Goal: Task Accomplishment & Management: Use online tool/utility

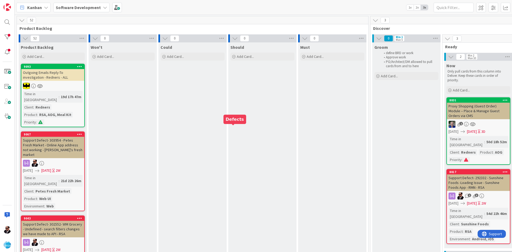
scroll to position [0, 545]
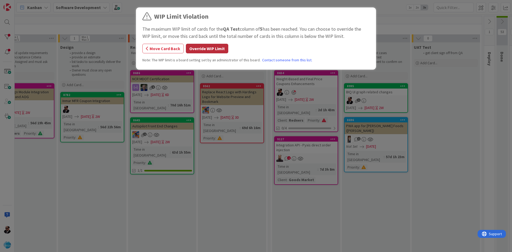
click at [204, 49] on button "Override WIP Limit" at bounding box center [207, 49] width 42 height 10
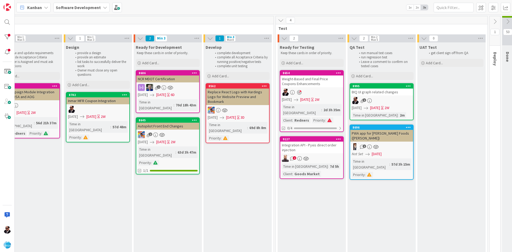
scroll to position [0, 540]
click at [455, 4] on input "text" at bounding box center [453, 8] width 40 height 10
type input "9247"
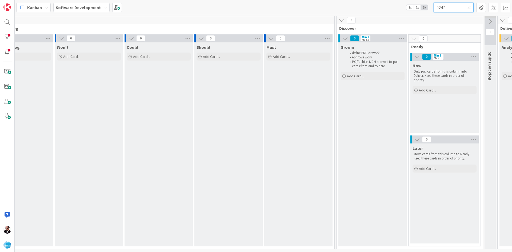
scroll to position [0, 0]
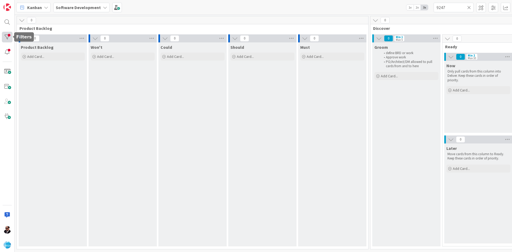
click at [5, 42] on div at bounding box center [7, 37] width 11 height 11
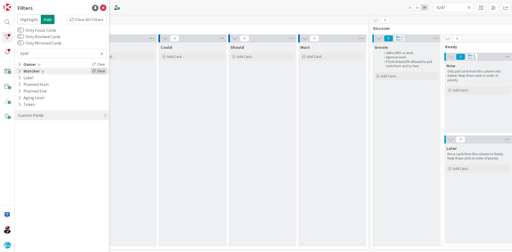
click at [98, 69] on div "Clear" at bounding box center [98, 71] width 15 height 7
click at [98, 66] on div "Clear" at bounding box center [98, 64] width 15 height 7
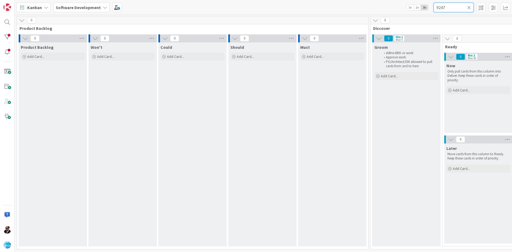
click at [453, 10] on input "9247" at bounding box center [453, 8] width 40 height 10
click at [11, 33] on div at bounding box center [7, 37] width 11 height 11
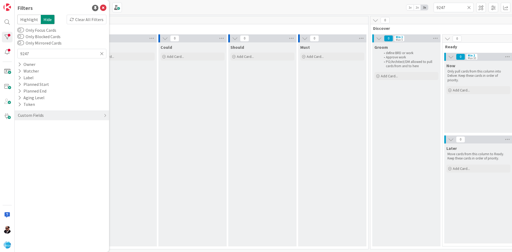
click at [103, 55] on icon at bounding box center [102, 53] width 4 height 5
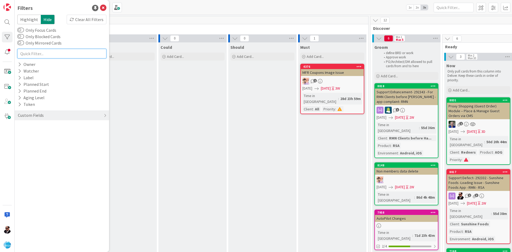
click at [65, 53] on input "text" at bounding box center [61, 54] width 89 height 10
click at [79, 51] on input "text" at bounding box center [61, 54] width 89 height 10
type input "9247"
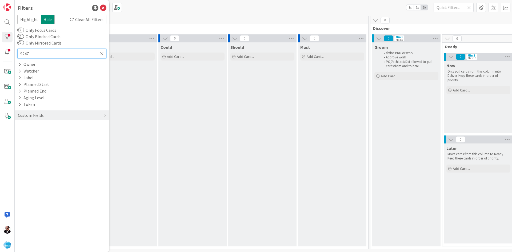
type input "9247"
click at [352, 92] on div "Must Add Card..." at bounding box center [332, 144] width 68 height 204
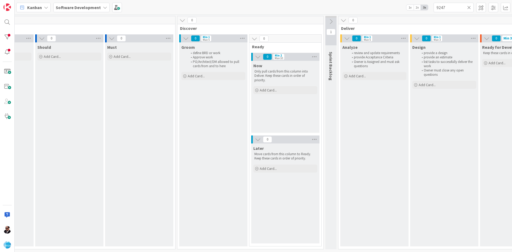
scroll to position [0, 212]
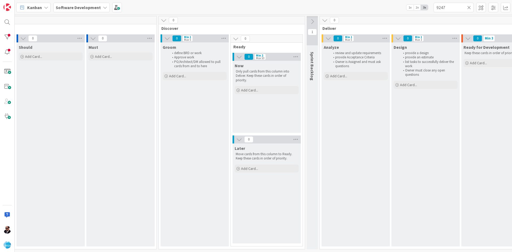
click at [317, 21] on button at bounding box center [312, 22] width 11 height 8
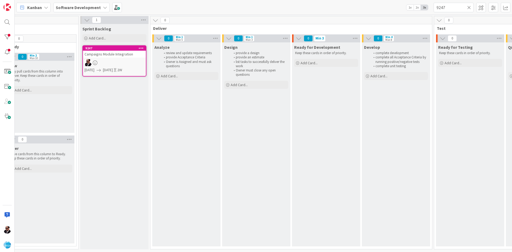
scroll to position [0, 437]
click at [7, 42] on div at bounding box center [7, 37] width 11 height 11
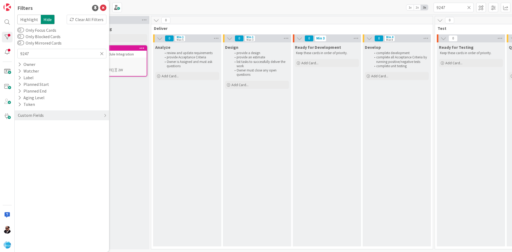
click at [100, 52] on icon at bounding box center [102, 53] width 4 height 5
click at [30, 65] on div "Owner" at bounding box center [26, 64] width 19 height 7
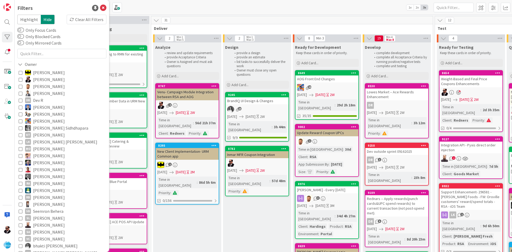
click at [38, 78] on span "[PERSON_NAME]" at bounding box center [49, 79] width 32 height 7
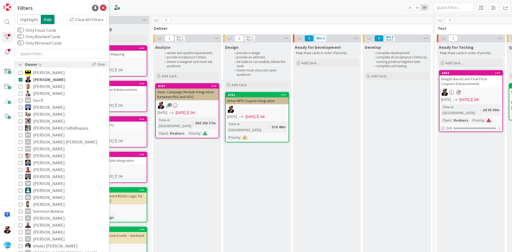
drag, startPoint x: 30, startPoint y: 65, endPoint x: 29, endPoint y: 70, distance: 5.1
click at [30, 65] on div "Owner" at bounding box center [27, 64] width 21 height 7
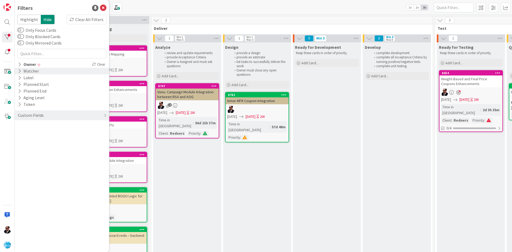
click at [30, 73] on div "Watcher" at bounding box center [28, 71] width 22 height 7
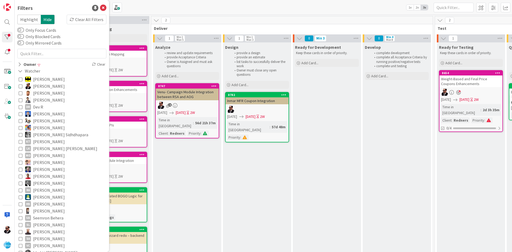
click at [38, 85] on span "[PERSON_NAME]" at bounding box center [49, 86] width 32 height 7
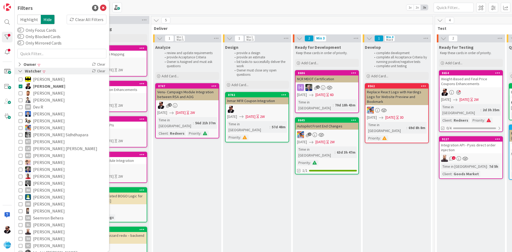
click at [35, 72] on div "Watcher" at bounding box center [29, 71] width 24 height 7
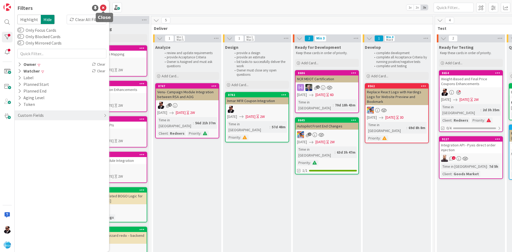
click at [102, 9] on icon at bounding box center [103, 8] width 6 height 6
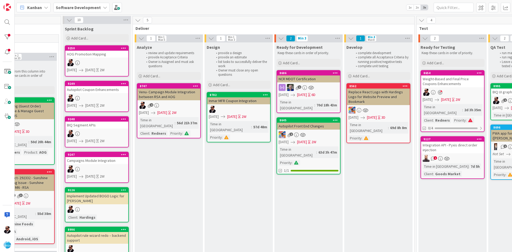
scroll to position [0, 447]
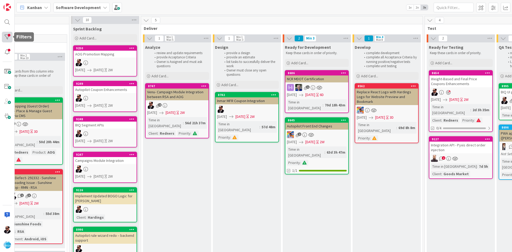
click at [9, 40] on div at bounding box center [7, 37] width 11 height 11
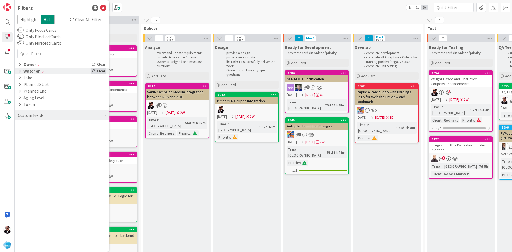
click at [98, 73] on div "Clear" at bounding box center [98, 71] width 15 height 7
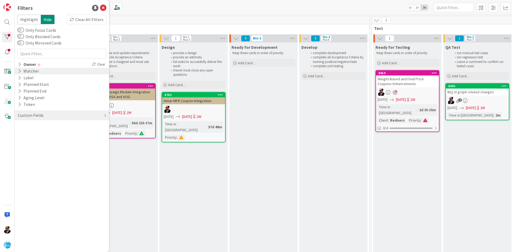
scroll to position [0, 374]
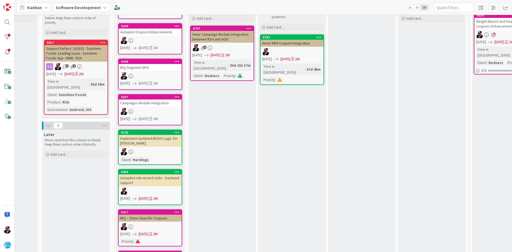
scroll to position [0, 402]
